Goal: Information Seeking & Learning: Learn about a topic

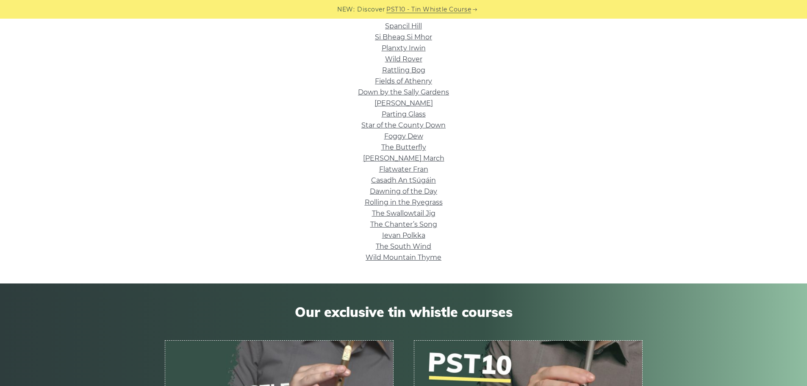
drag, startPoint x: 437, startPoint y: 144, endPoint x: 431, endPoint y: 211, distance: 67.7
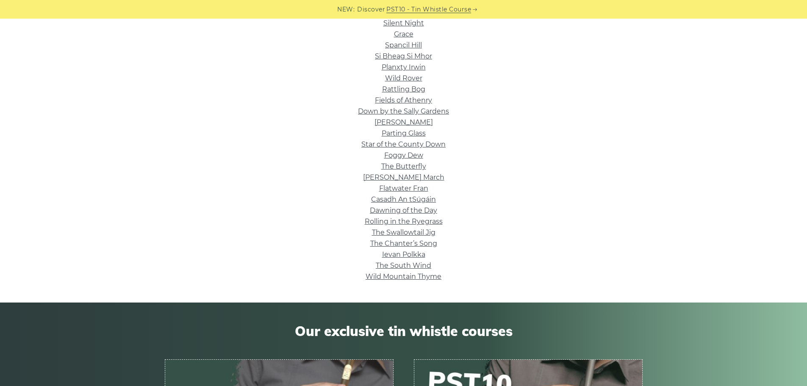
drag, startPoint x: 477, startPoint y: 95, endPoint x: 475, endPoint y: 64, distance: 31.4
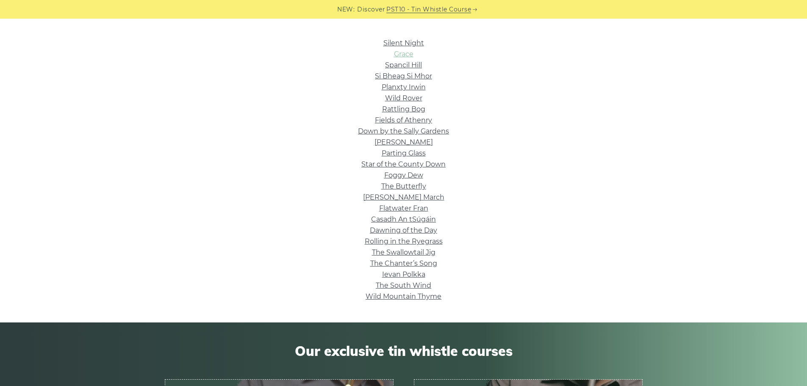
click at [411, 57] on link "Grace" at bounding box center [403, 54] width 19 height 8
click at [396, 40] on link "Silent Night" at bounding box center [403, 43] width 41 height 8
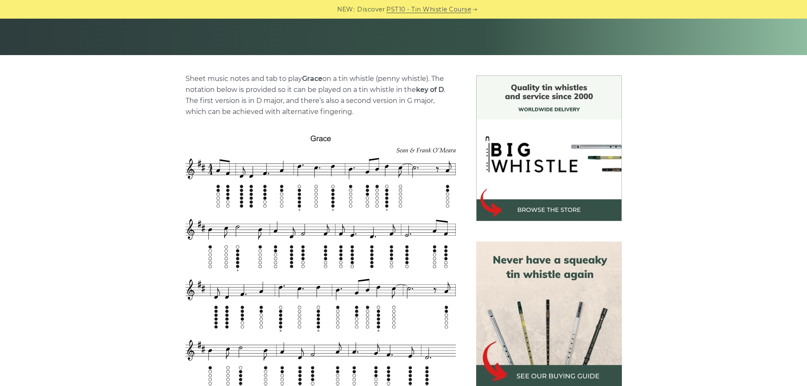
drag, startPoint x: 366, startPoint y: 194, endPoint x: 366, endPoint y: 236, distance: 41.9
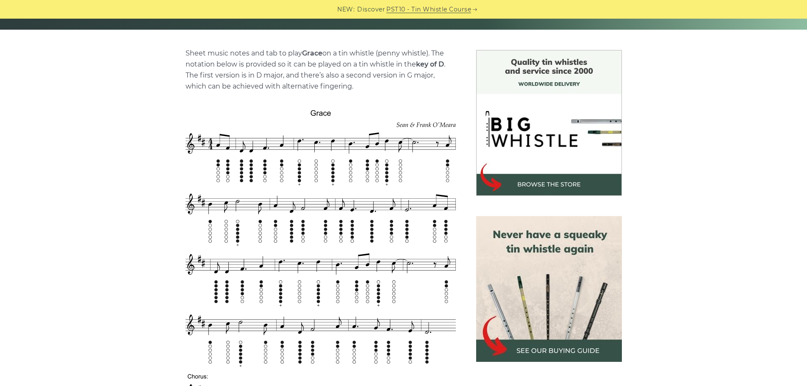
scroll to position [194, 0]
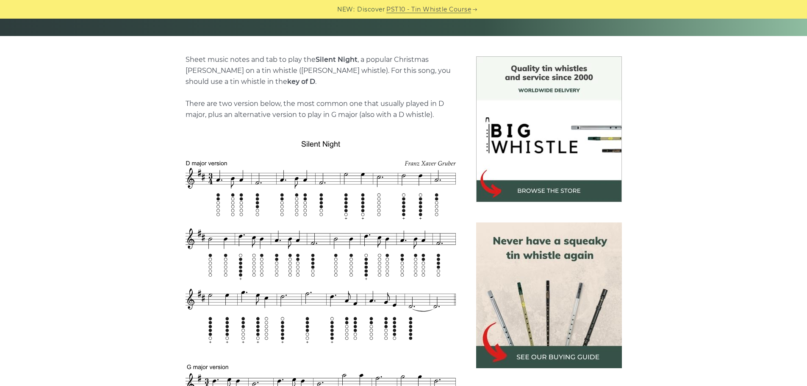
drag, startPoint x: 307, startPoint y: 254, endPoint x: 306, endPoint y: 266, distance: 11.9
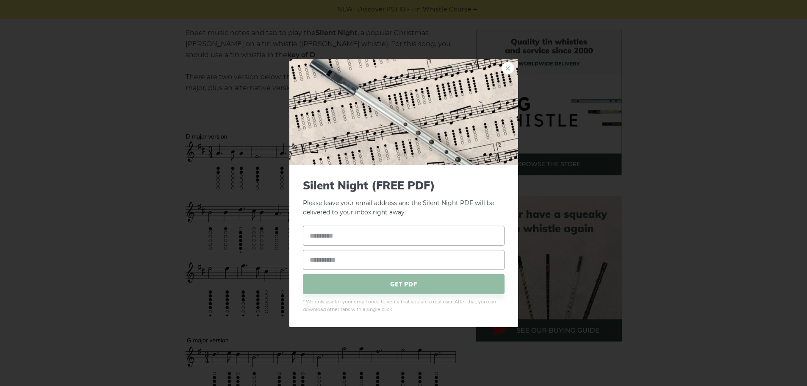
click at [510, 70] on link "×" at bounding box center [508, 67] width 13 height 13
